Goal: Answer question/provide support: Share knowledge or assist other users

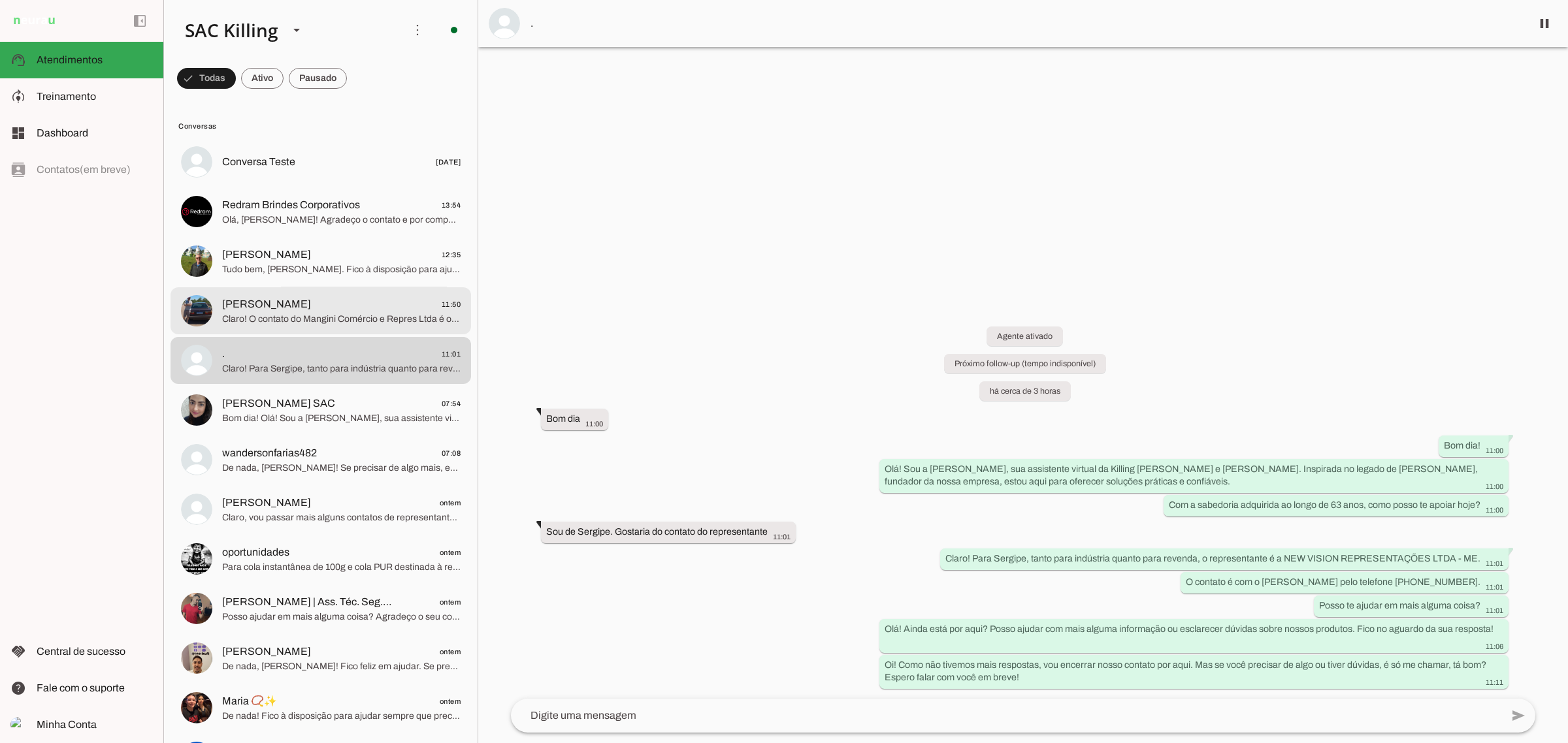
click at [311, 315] on span "Claro! O contato do Mangini Comércio e Repres Ltda é o seguinte: - Contato: Lin…" at bounding box center [341, 318] width 238 height 13
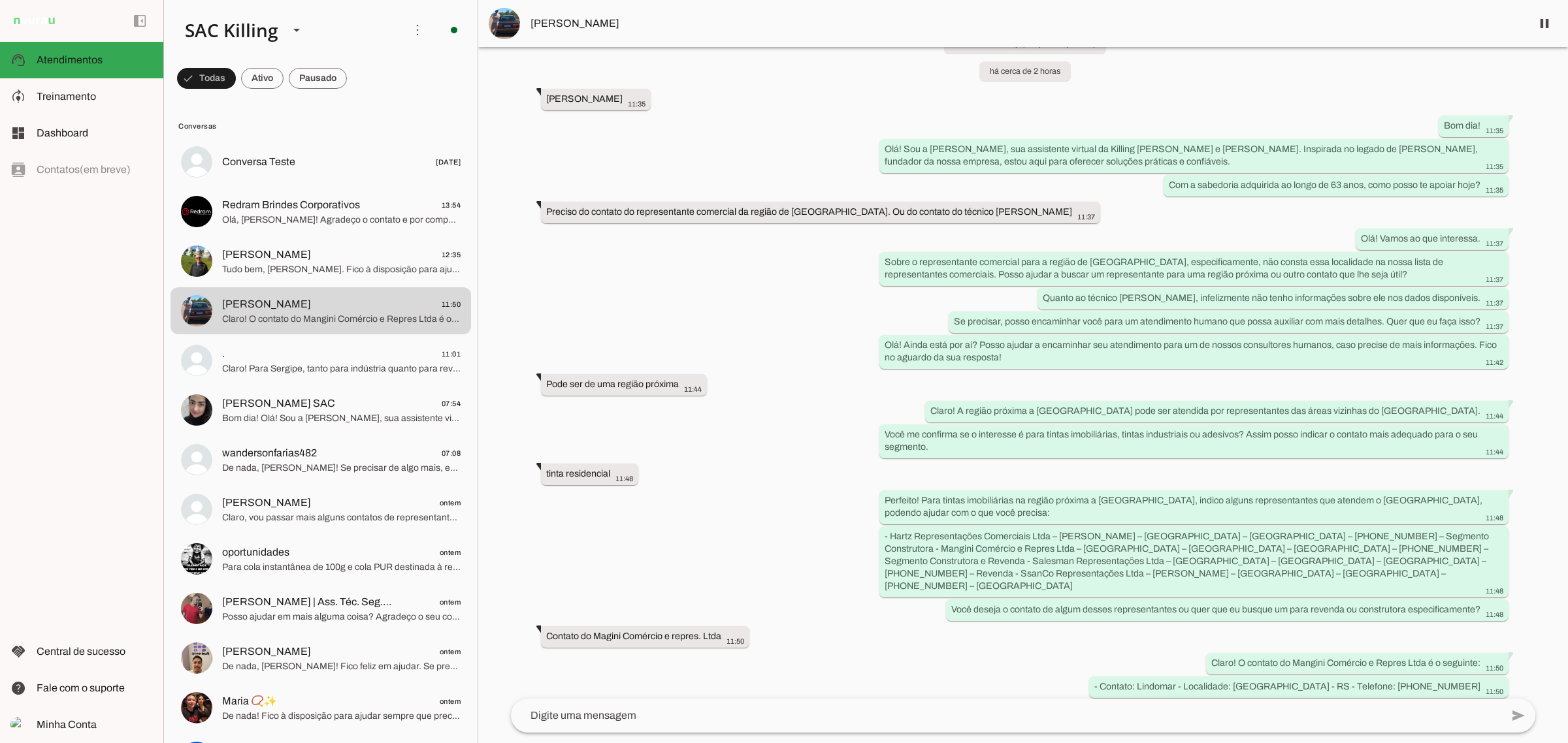
scroll to position [160, 0]
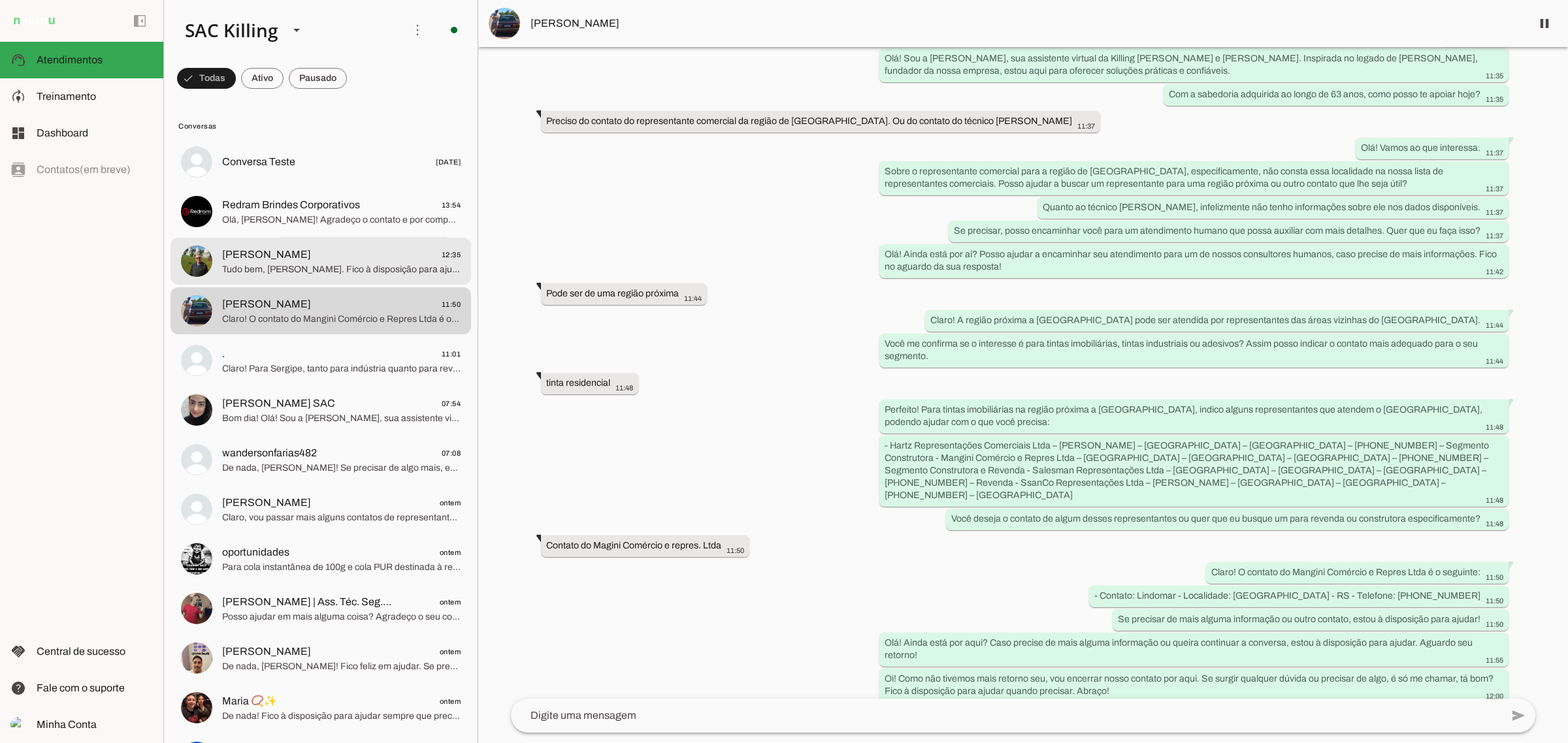
click at [272, 256] on span "[PERSON_NAME]" at bounding box center [267, 255] width 89 height 16
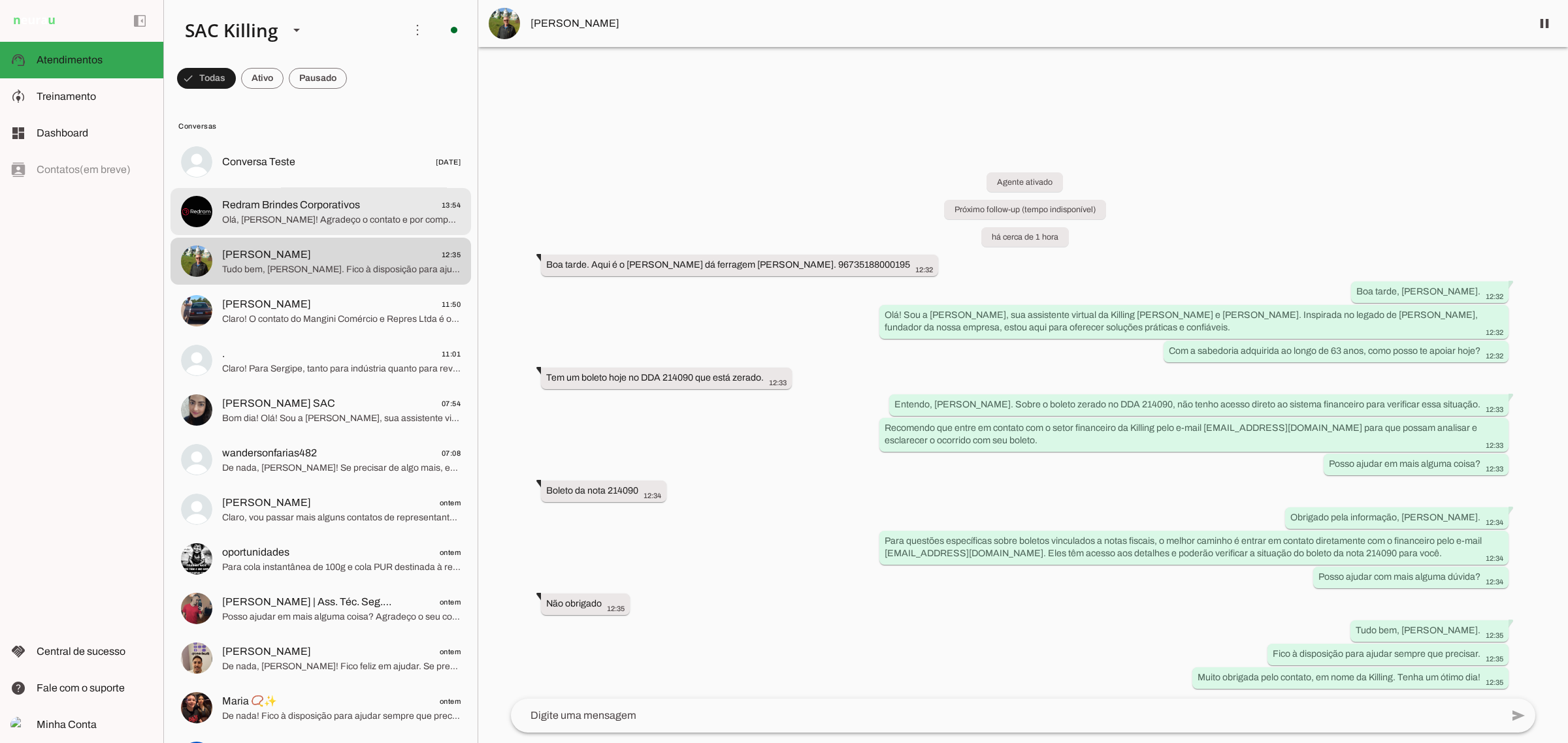
click at [283, 211] on span "Redram Brindes Corporativos" at bounding box center [291, 205] width 138 height 16
